Goal: Information Seeking & Learning: Find specific fact

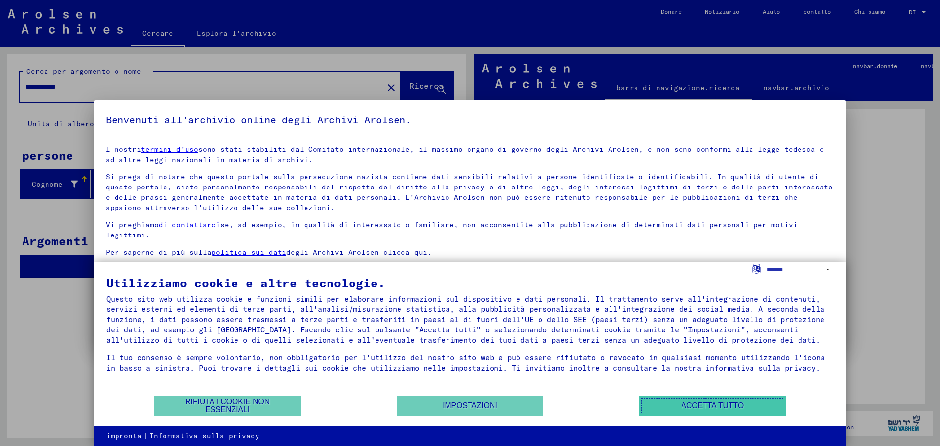
click at [698, 398] on button "Accetta tutto" at bounding box center [712, 406] width 147 height 20
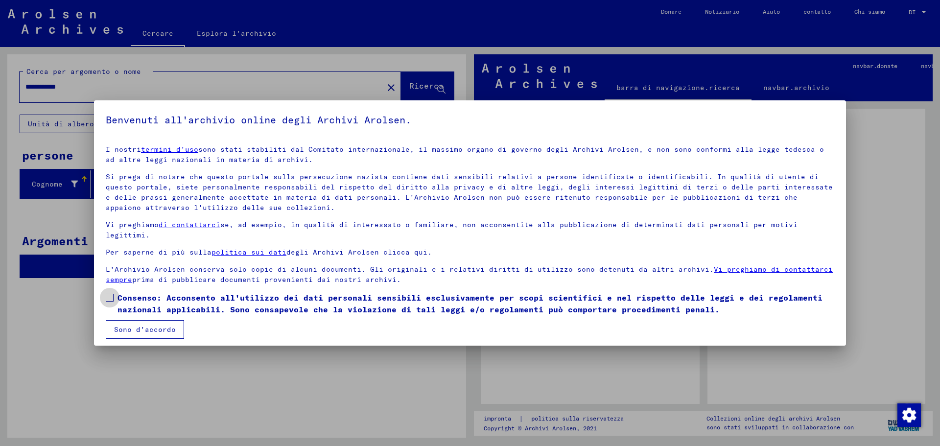
click at [117, 294] on label "Consenso: Acconsento all'utilizzo dei dati personali sensibili esclusivamente p…" at bounding box center [470, 304] width 729 height 24
click at [132, 327] on font "Sono d'accordo" at bounding box center [145, 329] width 62 height 9
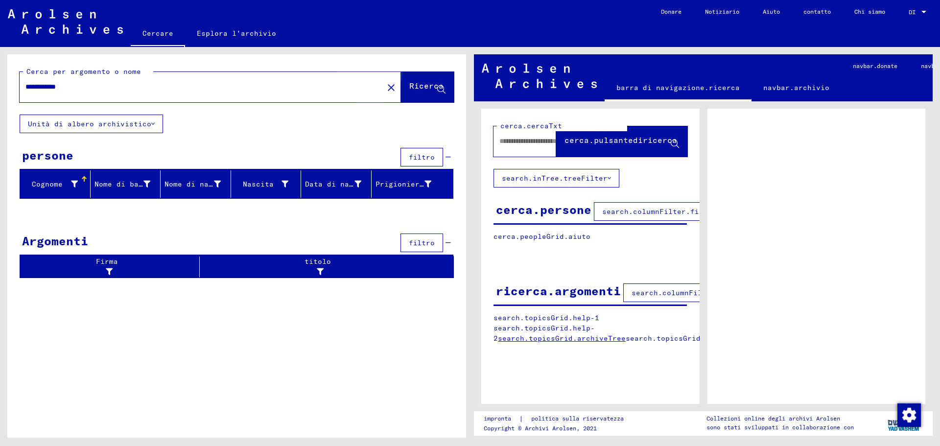
click at [414, 84] on font "Ricerca" at bounding box center [426, 86] width 34 height 10
click at [415, 84] on font "Ricerca" at bounding box center [426, 86] width 34 height 10
click at [50, 178] on div "Cognome" at bounding box center [57, 184] width 66 height 16
click at [89, 86] on input "**********" at bounding box center [201, 87] width 352 height 10
type input "******"
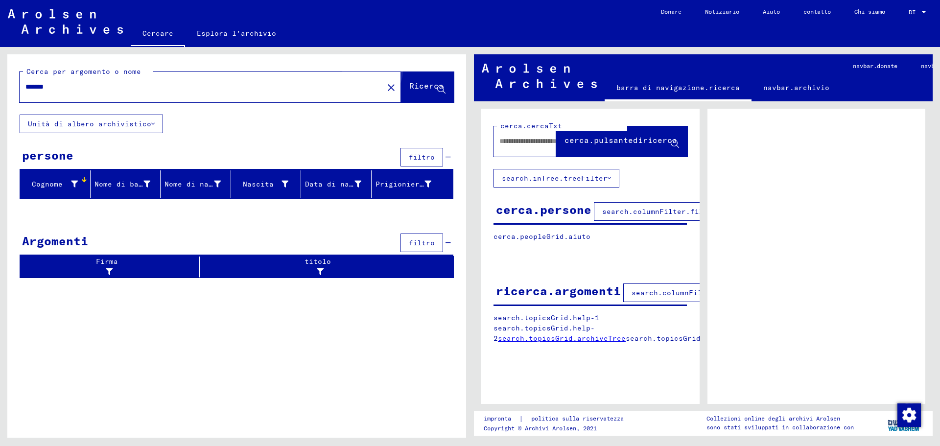
click at [417, 83] on font "Ricerca" at bounding box center [426, 86] width 34 height 10
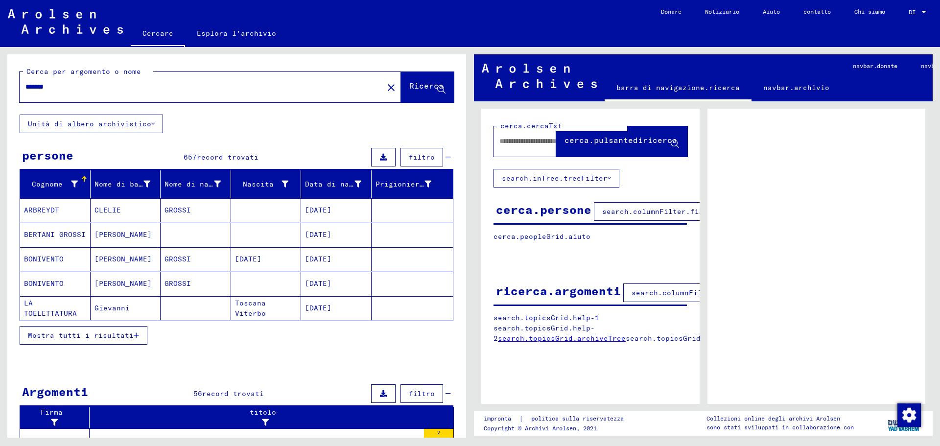
click at [108, 332] on font "Mostra tutti i risultati" at bounding box center [81, 335] width 106 height 9
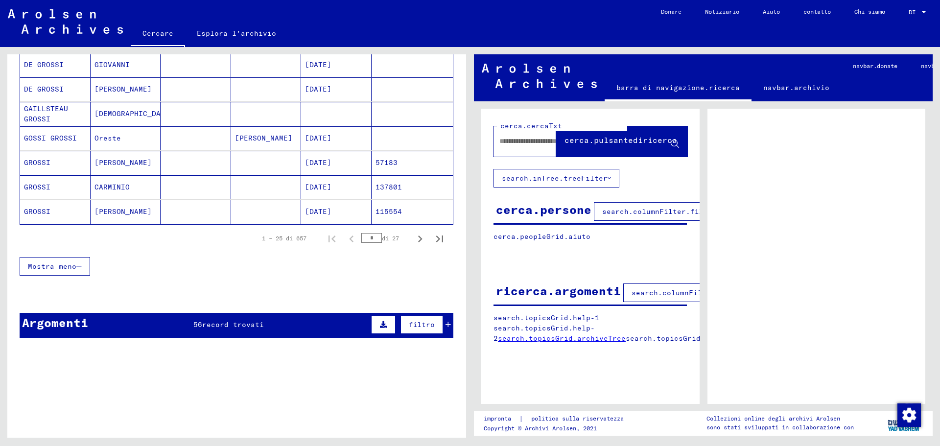
scroll to position [587, 0]
click at [413, 238] on icon "Pagina successiva" at bounding box center [420, 239] width 14 height 14
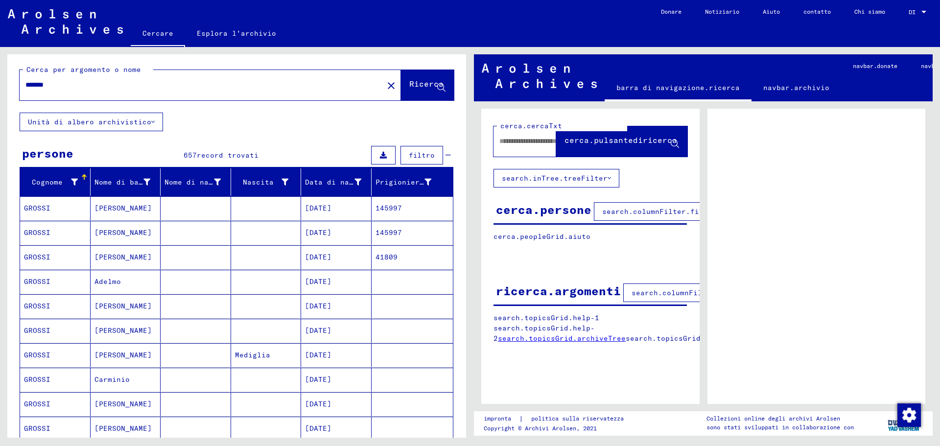
scroll to position [0, 0]
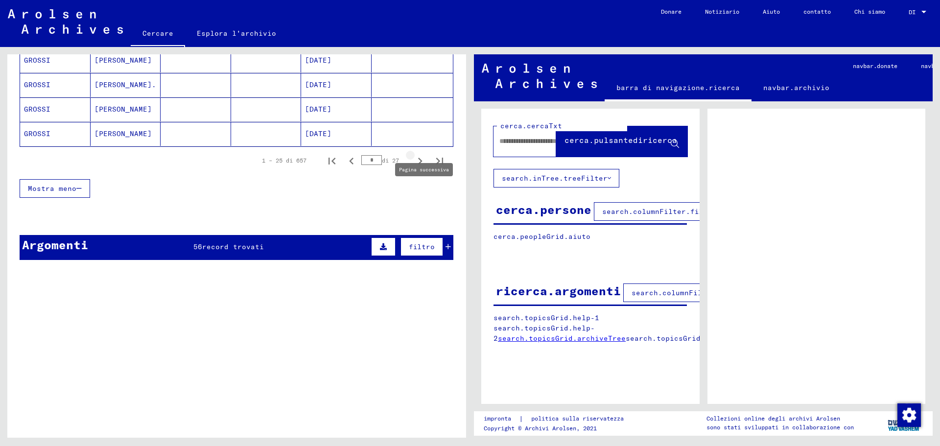
click at [418, 159] on icon "Pagina successiva" at bounding box center [420, 161] width 4 height 7
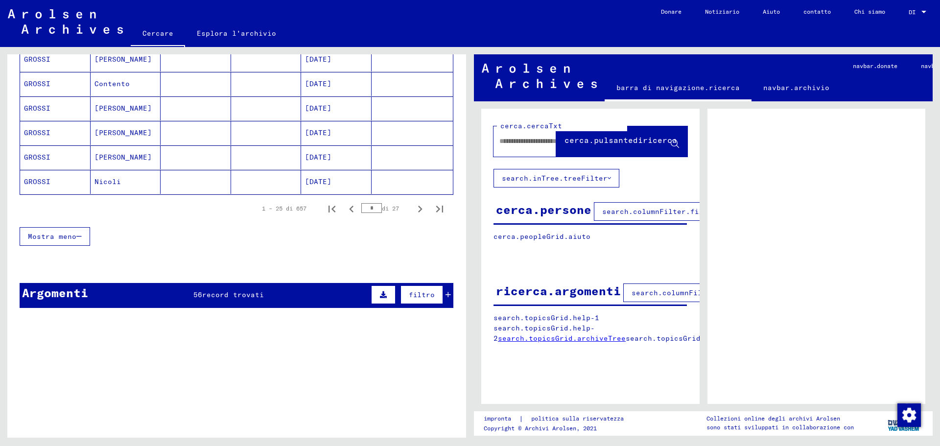
scroll to position [617, 0]
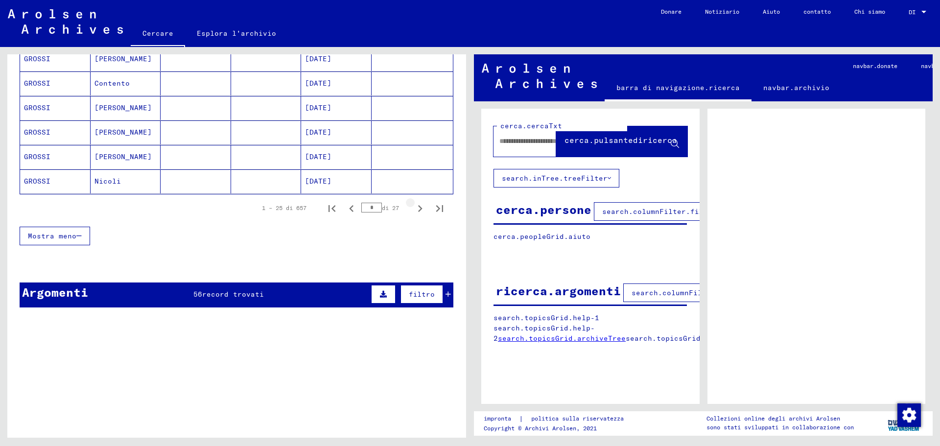
click at [413, 209] on icon "Pagina successiva" at bounding box center [420, 209] width 14 height 14
type input "*"
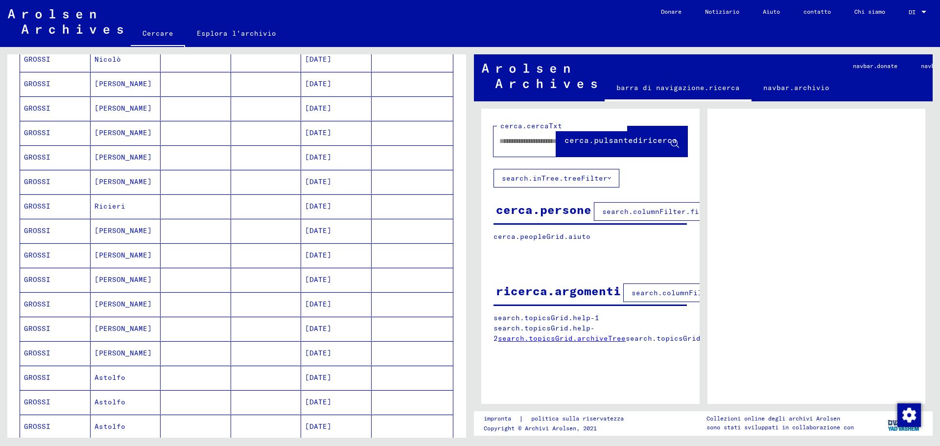
scroll to position [274, 0]
